Goal: Use online tool/utility: Utilize a website feature to perform a specific function

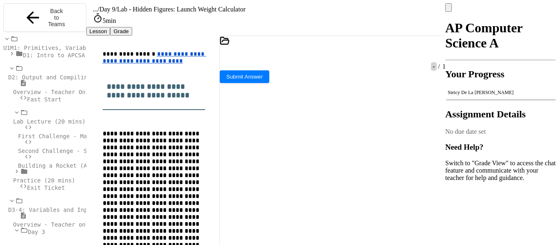
scroll to position [11, 0]
click at [328, 57] on icon at bounding box center [328, 57] width 0 height 0
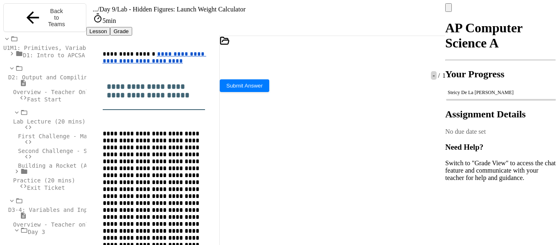
scroll to position [90, 0]
click at [328, 57] on icon at bounding box center [328, 57] width 0 height 0
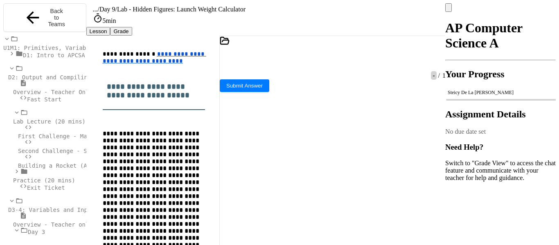
scroll to position [59, 0]
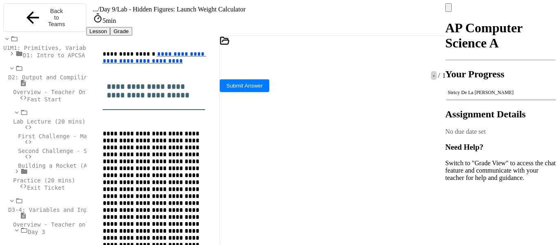
click at [328, 57] on icon at bounding box center [328, 57] width 0 height 0
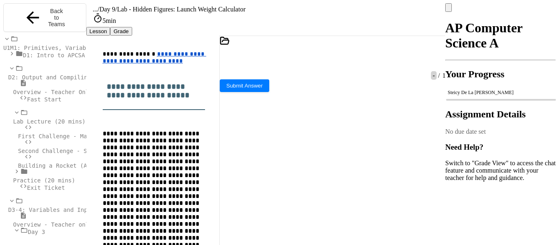
scroll to position [156, 0]
drag, startPoint x: 324, startPoint y: 86, endPoint x: 259, endPoint y: 95, distance: 64.9
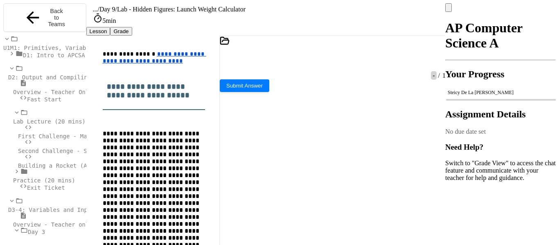
click at [328, 57] on icon at bounding box center [328, 57] width 0 height 0
click at [335, 59] on icon at bounding box center [333, 62] width 5 height 6
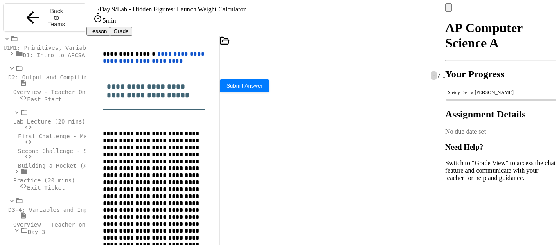
scroll to position [243, 0]
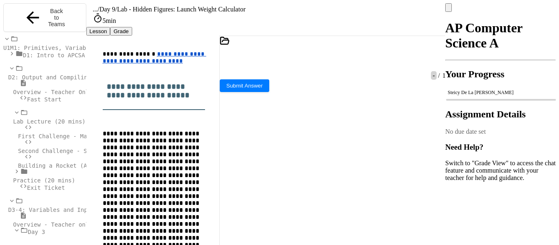
click at [328, 57] on icon at bounding box center [328, 57] width 0 height 0
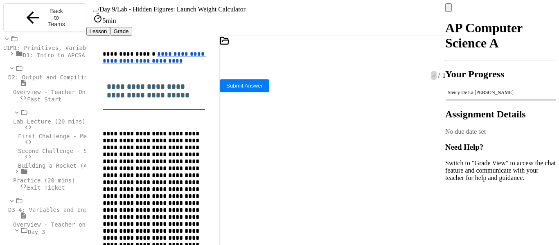
click at [328, 57] on icon at bounding box center [328, 57] width 0 height 0
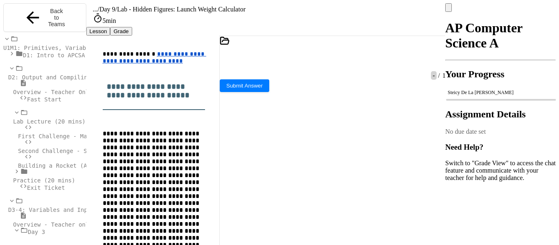
scroll to position [90, 0]
click at [328, 57] on icon at bounding box center [328, 57] width 0 height 0
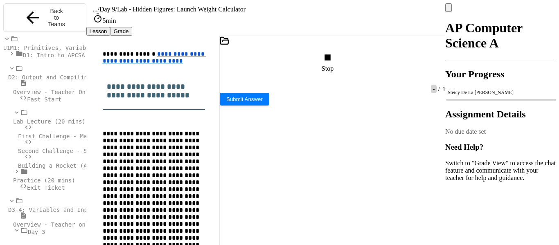
scroll to position [70, 0]
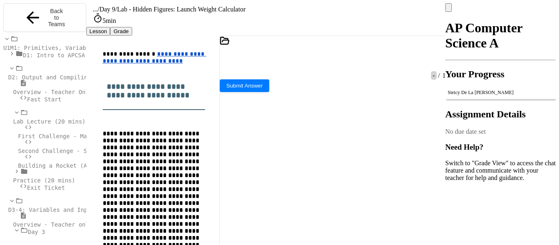
click at [328, 57] on icon at bounding box center [328, 57] width 0 height 0
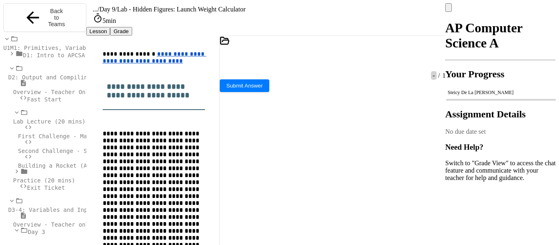
click at [333, 59] on icon at bounding box center [333, 62] width 5 height 6
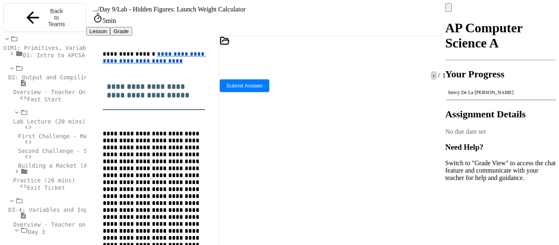
scroll to position [91, 0]
click at [334, 59] on icon at bounding box center [333, 62] width 5 height 6
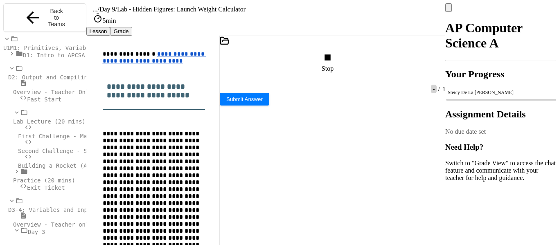
scroll to position [42, 0]
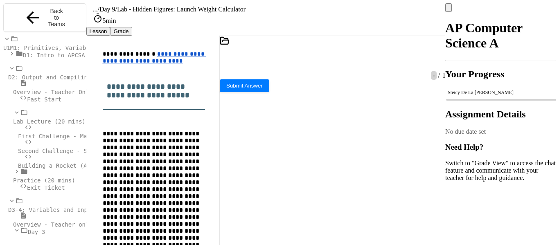
scroll to position [45, 0]
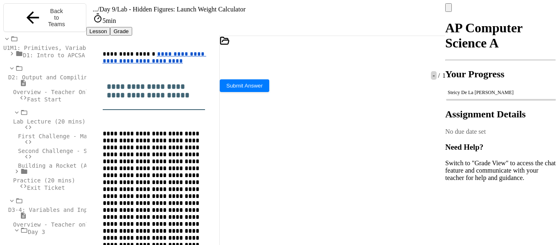
drag, startPoint x: 292, startPoint y: 195, endPoint x: 220, endPoint y: 155, distance: 82.2
click at [220, 155] on div "**********" at bounding box center [332, 142] width 227 height 213
type textarea "**********"
click at [335, 59] on icon at bounding box center [333, 62] width 5 height 6
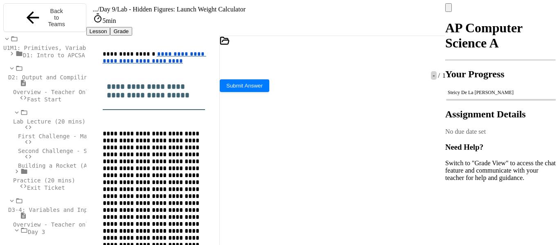
scroll to position [203, 0]
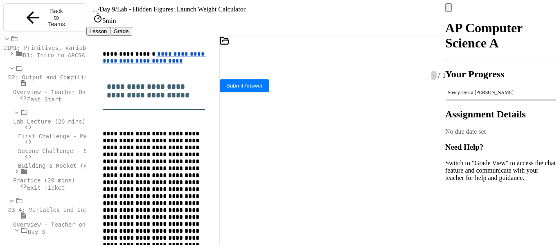
click at [335, 59] on icon at bounding box center [333, 62] width 5 height 6
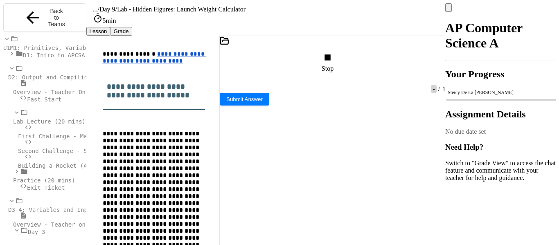
scroll to position [200, 0]
click at [335, 52] on div "Stop" at bounding box center [329, 62] width 14 height 21
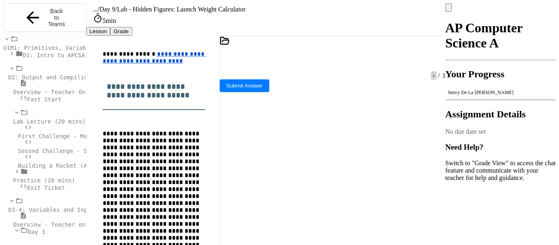
click at [330, 52] on div at bounding box center [329, 55] width 2 height 7
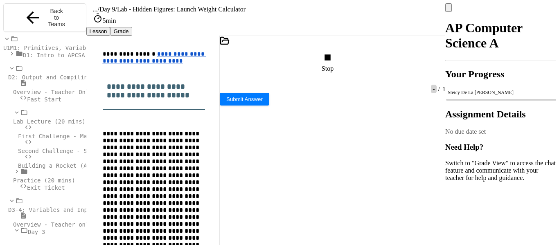
click at [335, 52] on div "Stop" at bounding box center [329, 62] width 14 height 21
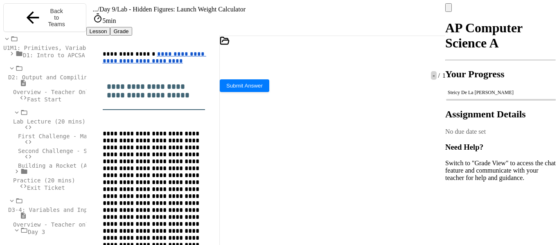
click at [328, 57] on icon at bounding box center [328, 57] width 0 height 0
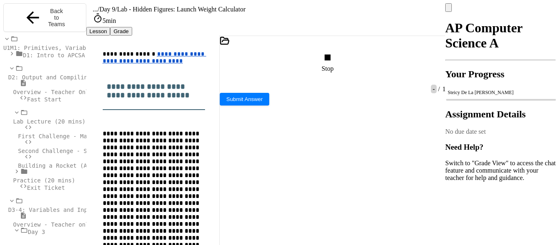
click at [335, 52] on div "Stop" at bounding box center [329, 62] width 14 height 21
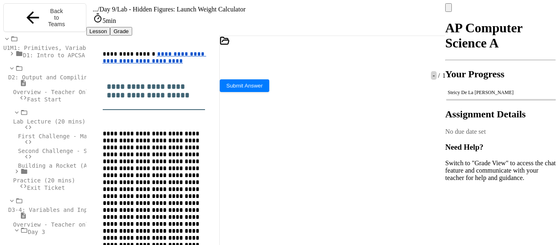
scroll to position [211, 0]
click at [328, 57] on icon at bounding box center [328, 57] width 0 height 0
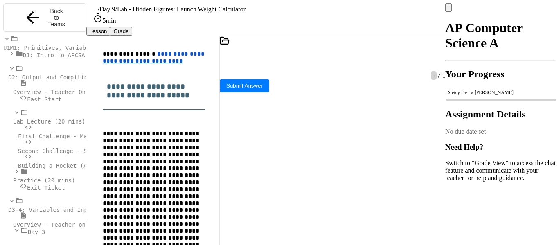
click at [328, 57] on icon at bounding box center [328, 57] width 0 height 0
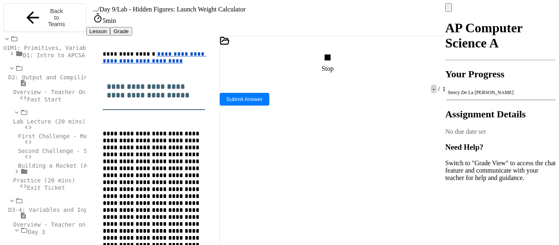
scroll to position [0, 0]
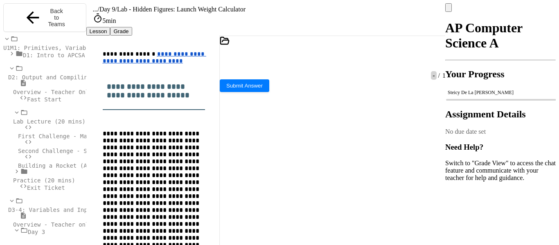
scroll to position [28, 0]
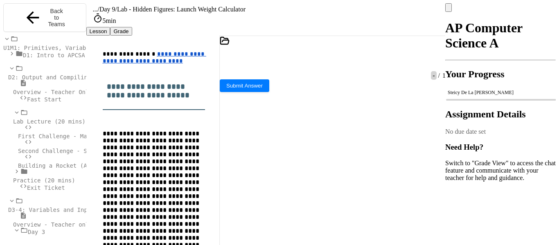
click at [328, 57] on icon at bounding box center [328, 57] width 0 height 0
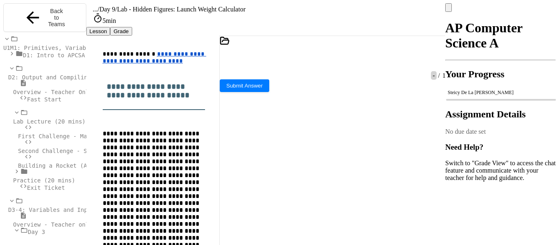
scroll to position [277, 0]
click at [330, 52] on div at bounding box center [329, 55] width 2 height 7
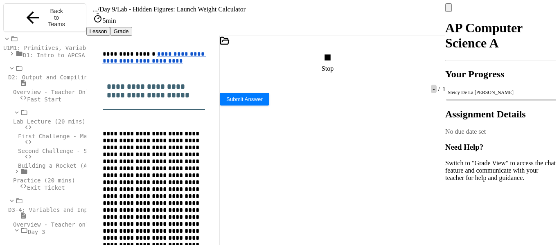
scroll to position [0, 0]
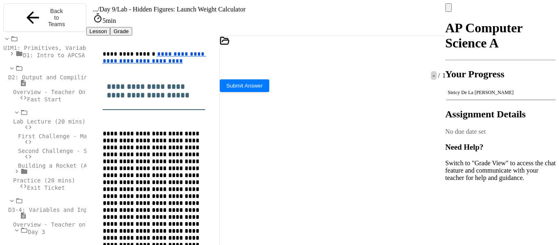
scroll to position [255, 0]
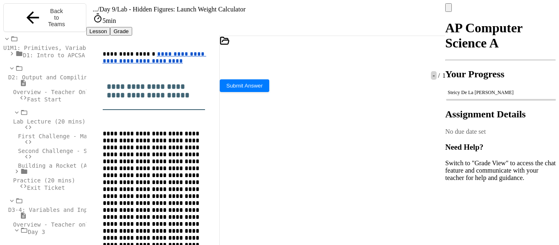
click at [334, 59] on icon at bounding box center [333, 62] width 5 height 6
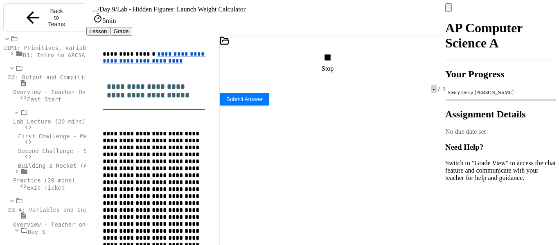
scroll to position [0, 0]
click at [331, 52] on icon at bounding box center [328, 58] width 12 height 12
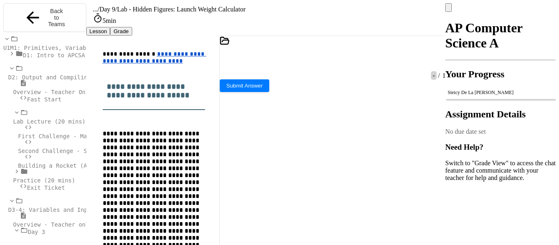
click at [328, 57] on icon at bounding box center [328, 57] width 0 height 0
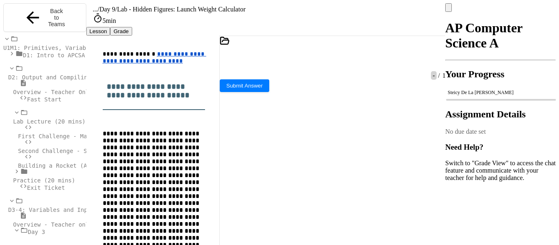
scroll to position [285, 0]
drag, startPoint x: 260, startPoint y: 79, endPoint x: 412, endPoint y: 81, distance: 152.6
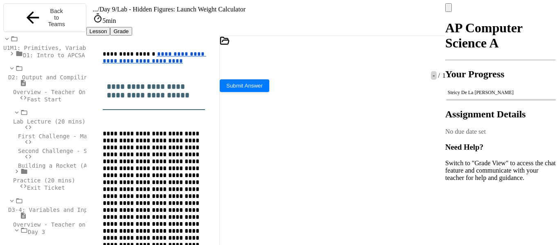
drag, startPoint x: 223, startPoint y: 188, endPoint x: 289, endPoint y: 187, distance: 65.9
type textarea "**********"
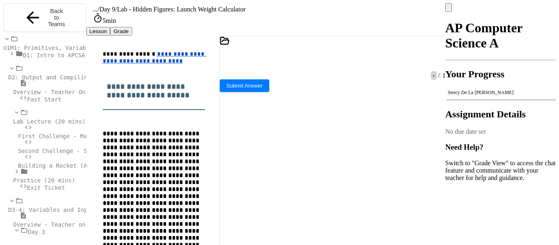
drag, startPoint x: 342, startPoint y: 103, endPoint x: 318, endPoint y: 105, distance: 24.7
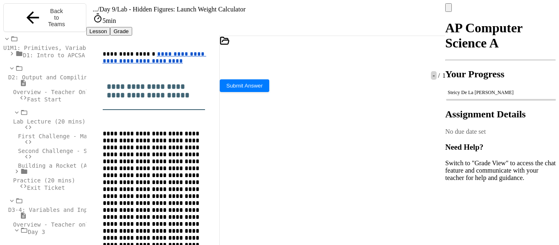
scroll to position [226, 0]
drag, startPoint x: 343, startPoint y: 88, endPoint x: 316, endPoint y: 89, distance: 26.6
copy div "********"
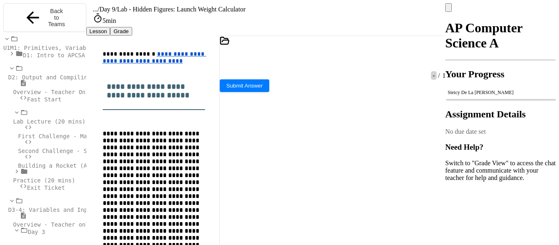
click at [328, 57] on icon at bounding box center [328, 57] width 0 height 0
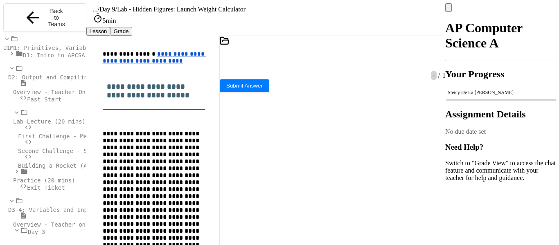
scroll to position [252, 0]
click at [328, 57] on icon at bounding box center [328, 57] width 0 height 0
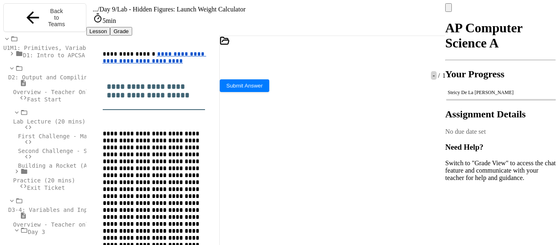
scroll to position [189, 0]
click at [328, 57] on icon at bounding box center [328, 57] width 0 height 0
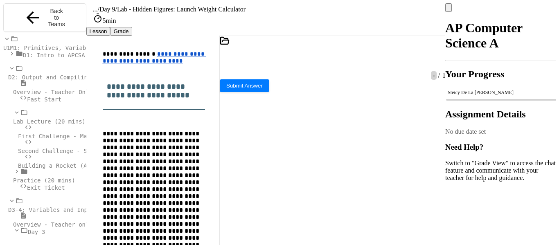
scroll to position [239, 0]
drag, startPoint x: 344, startPoint y: 92, endPoint x: 318, endPoint y: 93, distance: 26.6
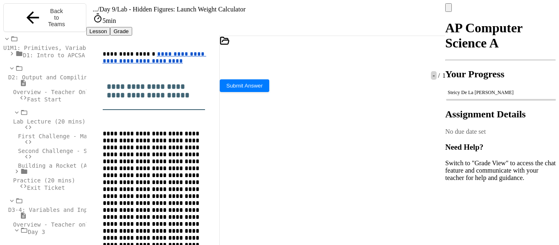
click at [328, 57] on icon at bounding box center [328, 57] width 0 height 0
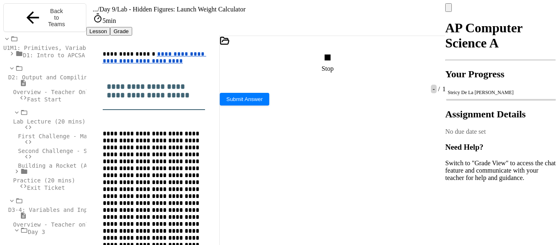
scroll to position [0, 0]
click at [328, 54] on icon at bounding box center [327, 57] width 6 height 6
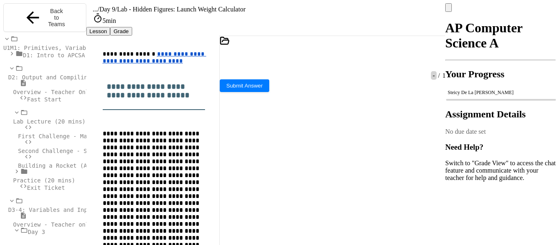
click at [328, 52] on div at bounding box center [329, 55] width 2 height 7
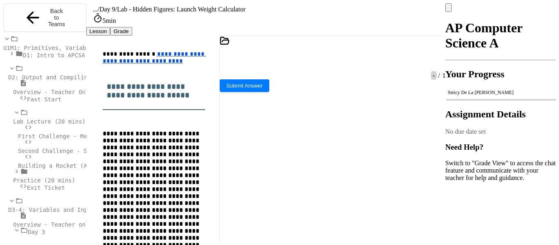
scroll to position [16, 0]
click at [328, 57] on icon at bounding box center [328, 57] width 0 height 0
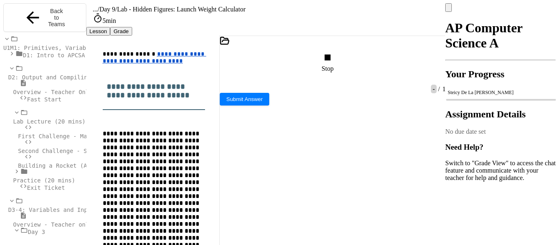
scroll to position [0, 0]
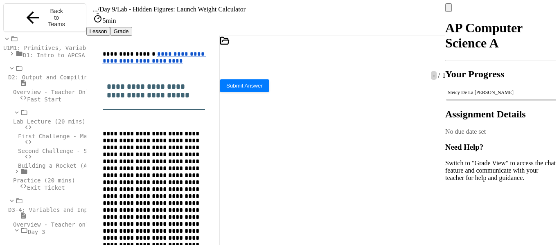
scroll to position [83, 0]
click at [328, 57] on icon at bounding box center [328, 57] width 0 height 0
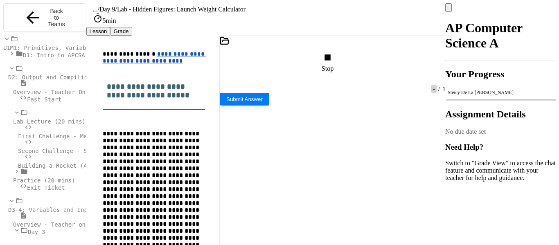
scroll to position [0, 0]
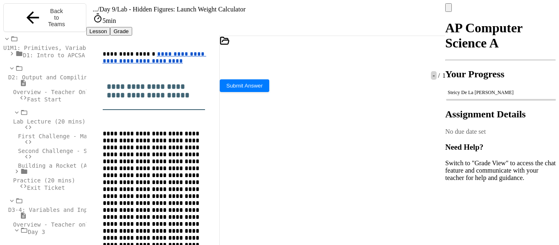
scroll to position [263, 0]
click at [328, 57] on icon at bounding box center [328, 57] width 0 height 0
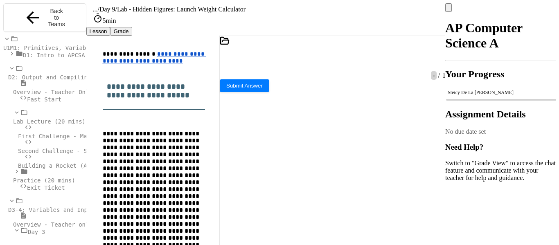
scroll to position [270, 0]
drag, startPoint x: 378, startPoint y: 84, endPoint x: 251, endPoint y: 85, distance: 127.7
drag, startPoint x: 396, startPoint y: 79, endPoint x: 258, endPoint y: 80, distance: 137.9
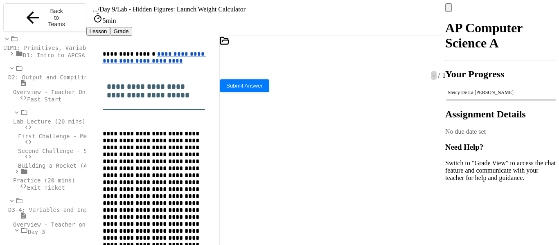
click at [335, 59] on icon at bounding box center [333, 62] width 5 height 6
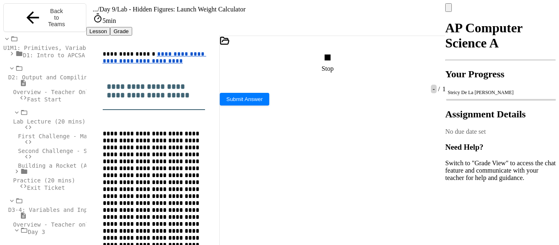
scroll to position [0, 0]
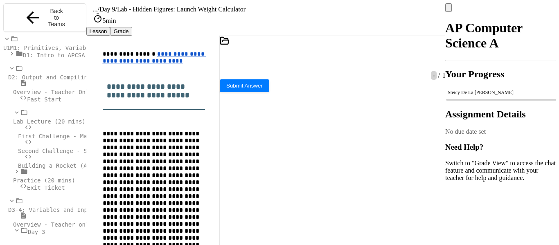
scroll to position [229, 0]
